Goal: Check status: Check status

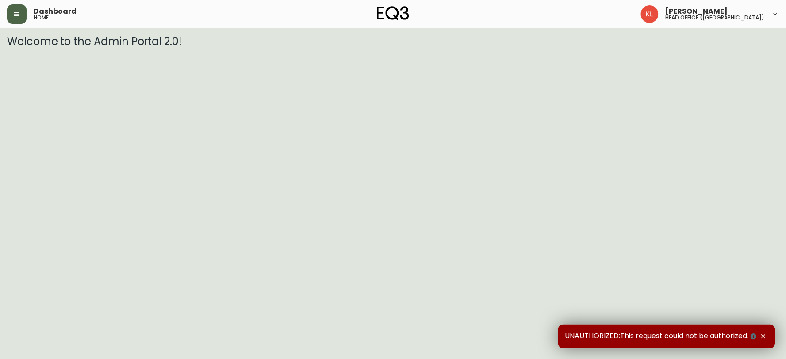
click at [9, 15] on button "button" at bounding box center [16, 13] width 19 height 19
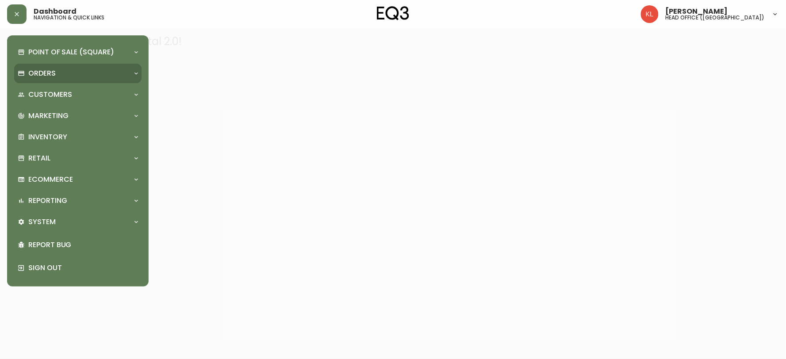
drag, startPoint x: 26, startPoint y: 78, endPoint x: 90, endPoint y: 89, distance: 65.1
click at [25, 78] on div "Orders" at bounding box center [77, 73] width 127 height 19
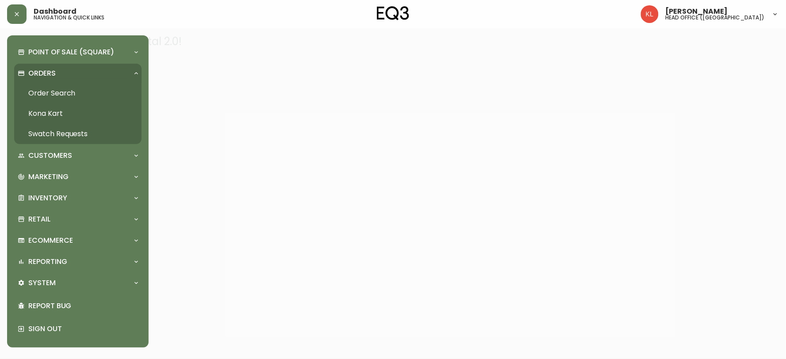
click at [52, 98] on link "Order Search" at bounding box center [77, 93] width 127 height 20
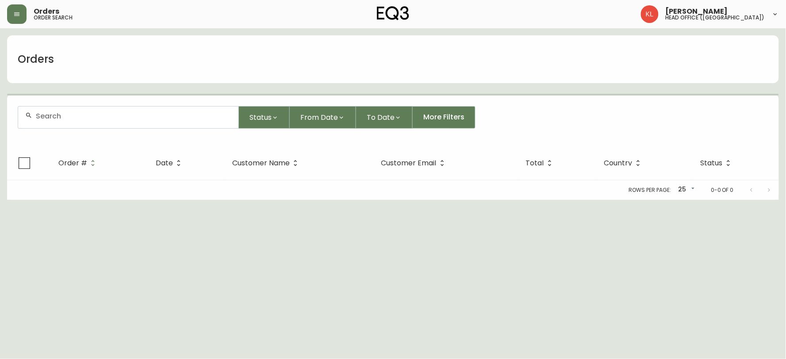
click at [52, 103] on form "Status From Date To Date More Filters" at bounding box center [393, 121] width 772 height 51
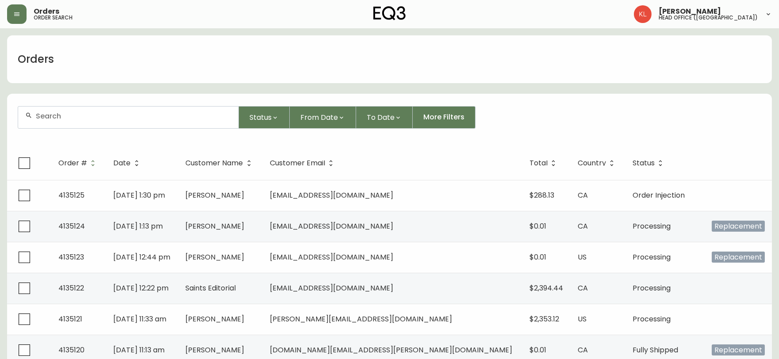
drag, startPoint x: 48, startPoint y: 111, endPoint x: 54, endPoint y: 118, distance: 9.7
click at [49, 111] on div at bounding box center [128, 118] width 220 height 22
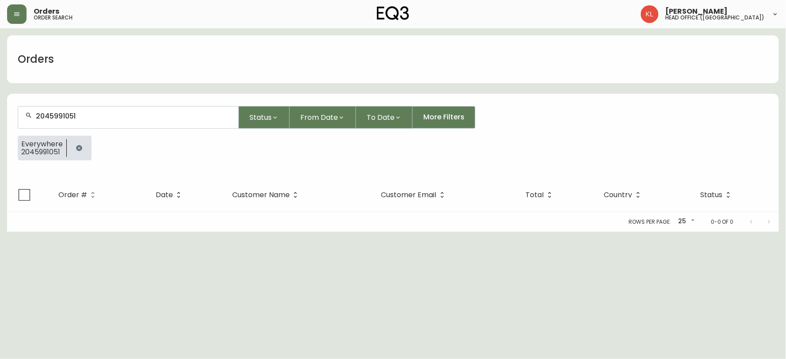
type input "2045991051"
